Goal: Download file/media

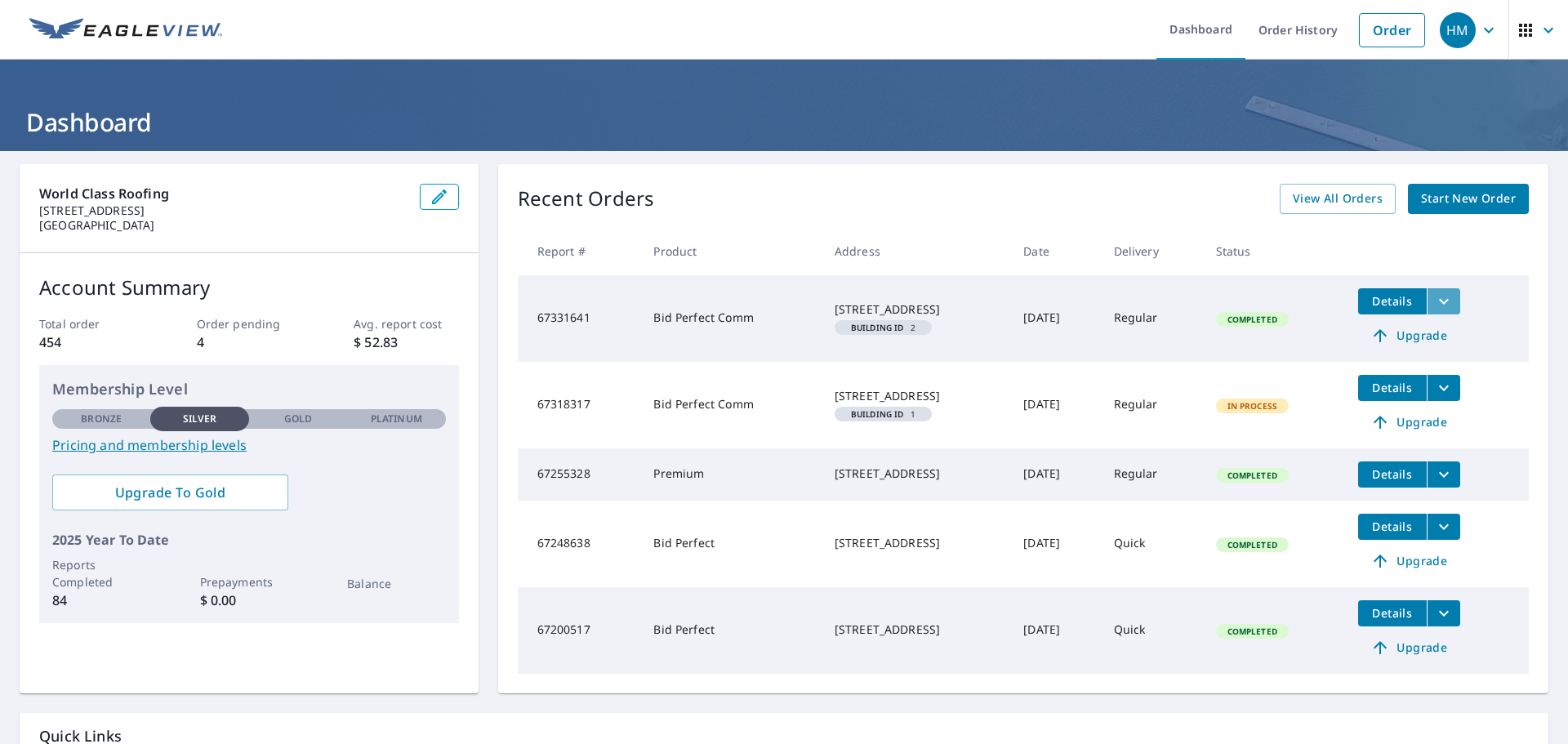
click at [1438, 308] on icon "filesDropdownBtn-67331641" at bounding box center [1444, 301] width 19 height 19
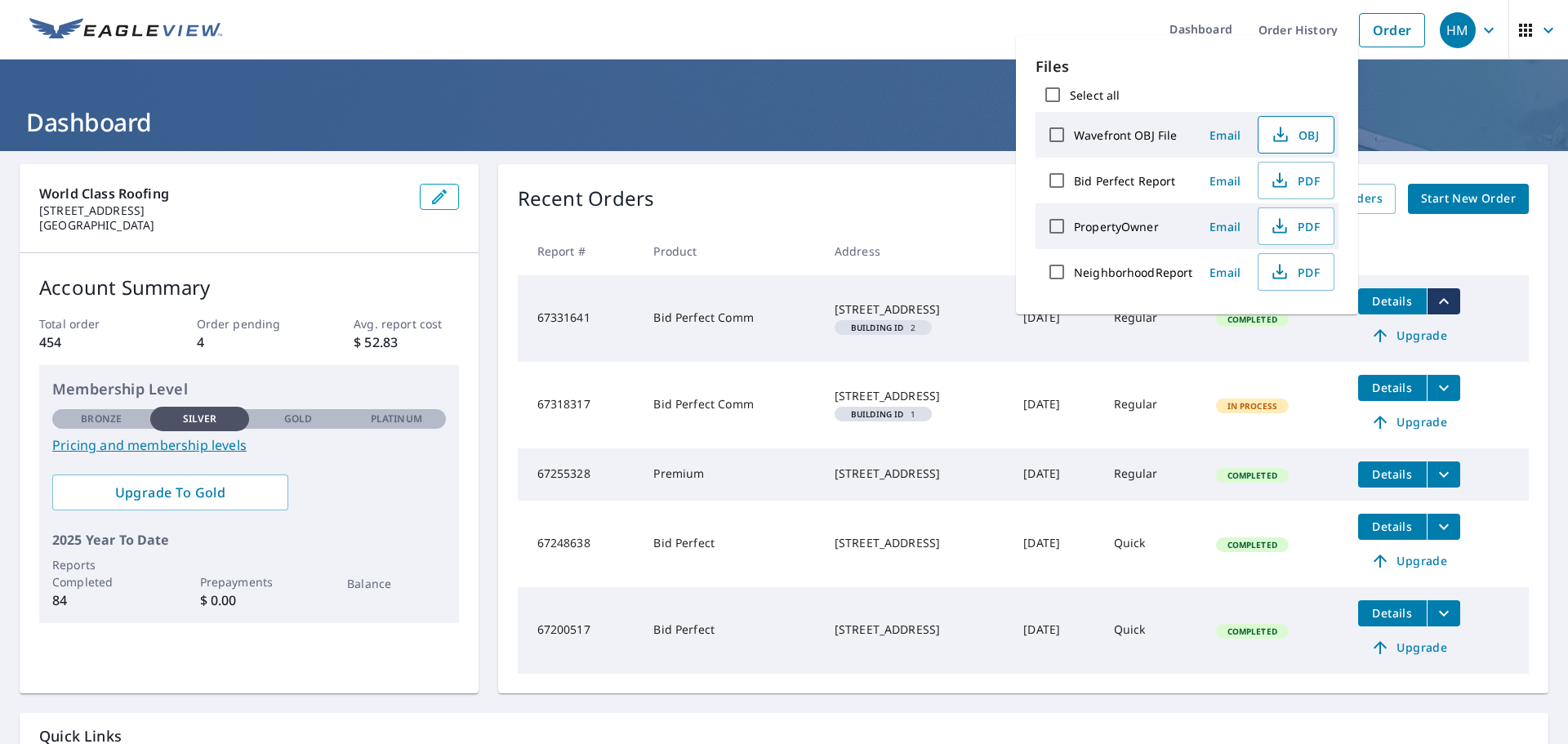
click at [1280, 139] on icon "button" at bounding box center [1280, 134] width 19 height 19
click at [1308, 184] on span "PDF" at bounding box center [1294, 180] width 52 height 19
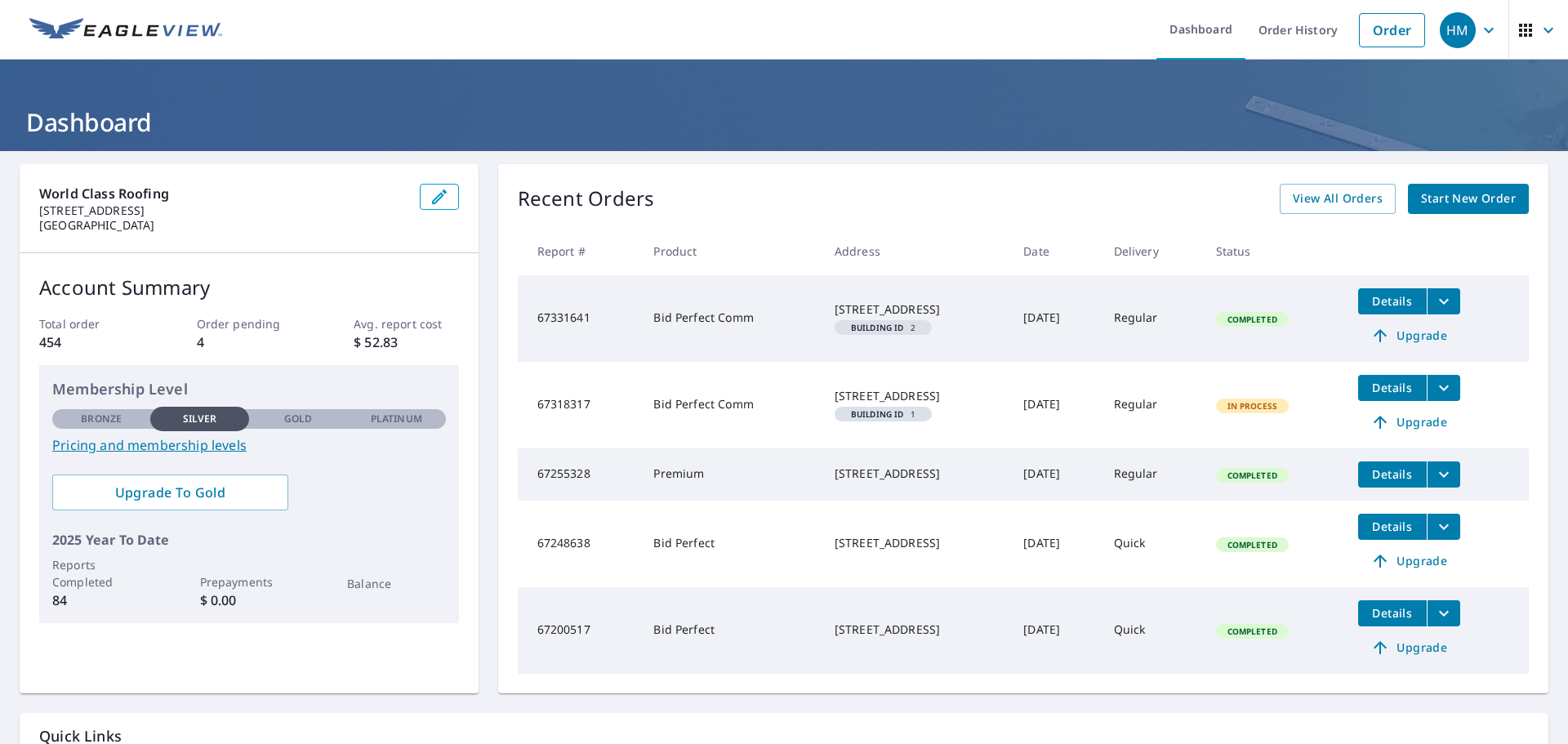
click at [1287, 396] on td "In Process" at bounding box center [1273, 405] width 142 height 86
click at [1400, 390] on span "Details" at bounding box center [1392, 387] width 49 height 15
